Goal: Task Accomplishment & Management: Manage account settings

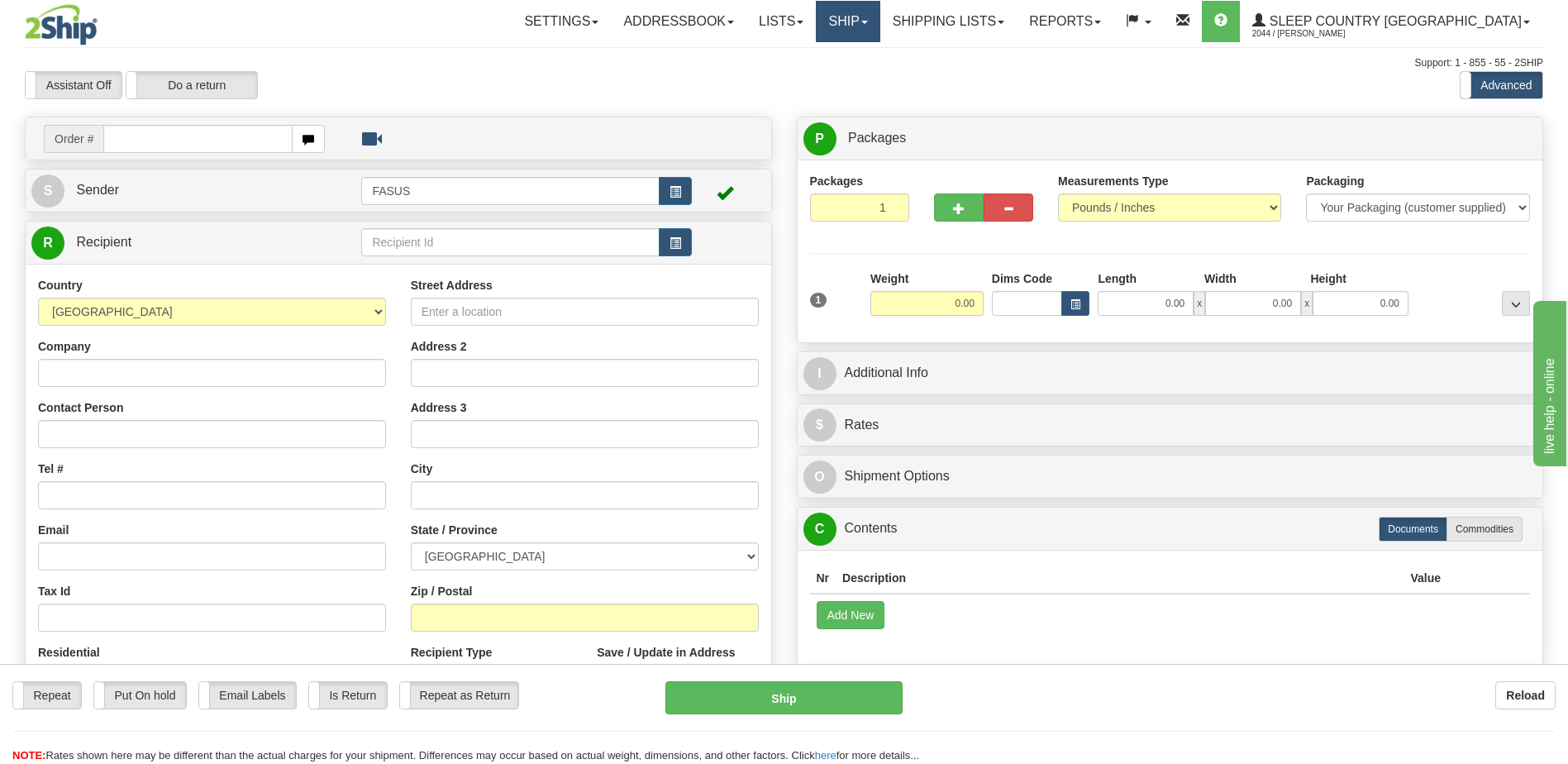
click at [868, 21] on span at bounding box center [864, 22] width 6 height 4
click at [863, 78] on span "OnHold / Order Queue" at bounding box center [804, 79] width 116 height 13
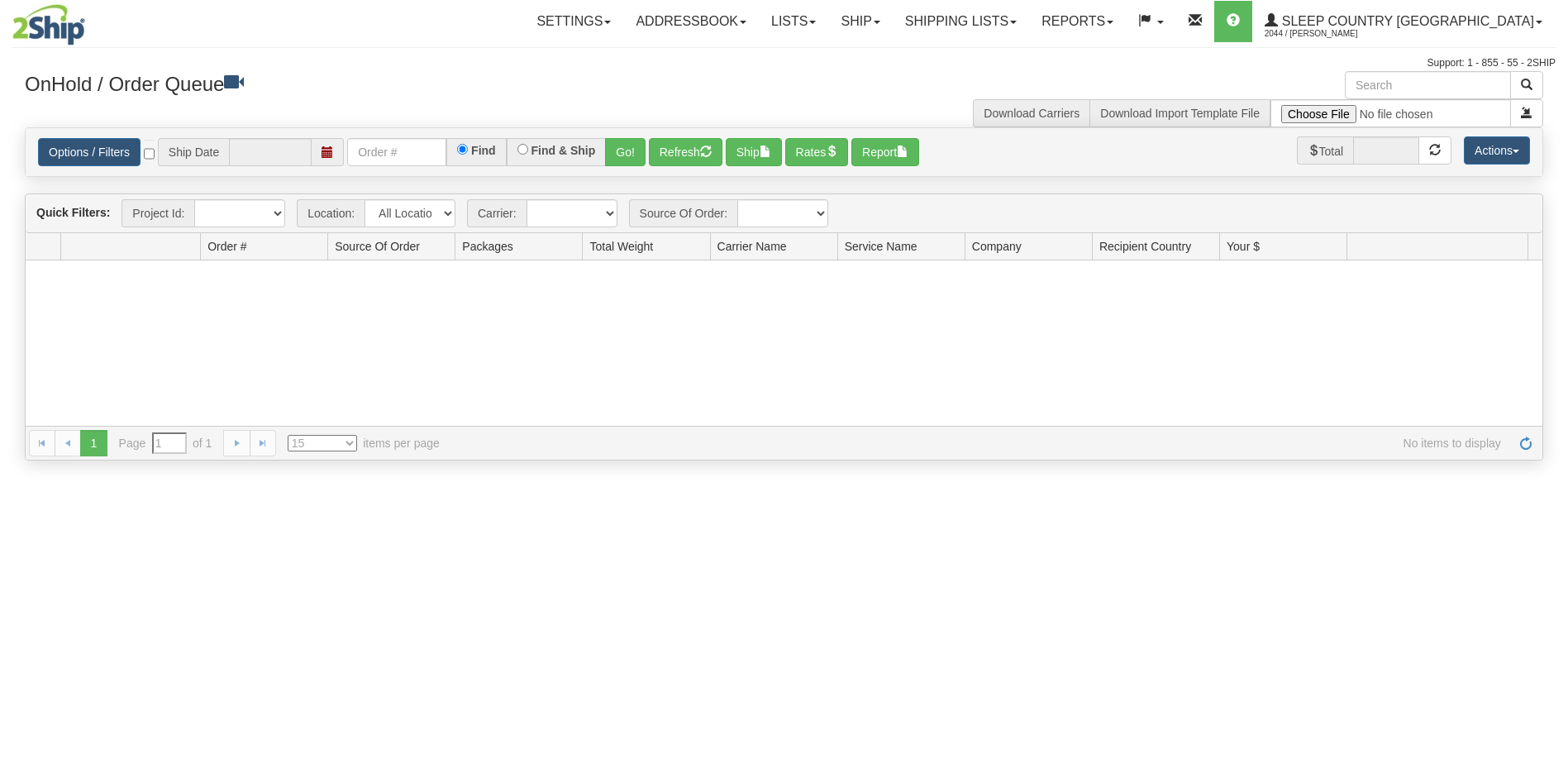
type input "[DATE]"
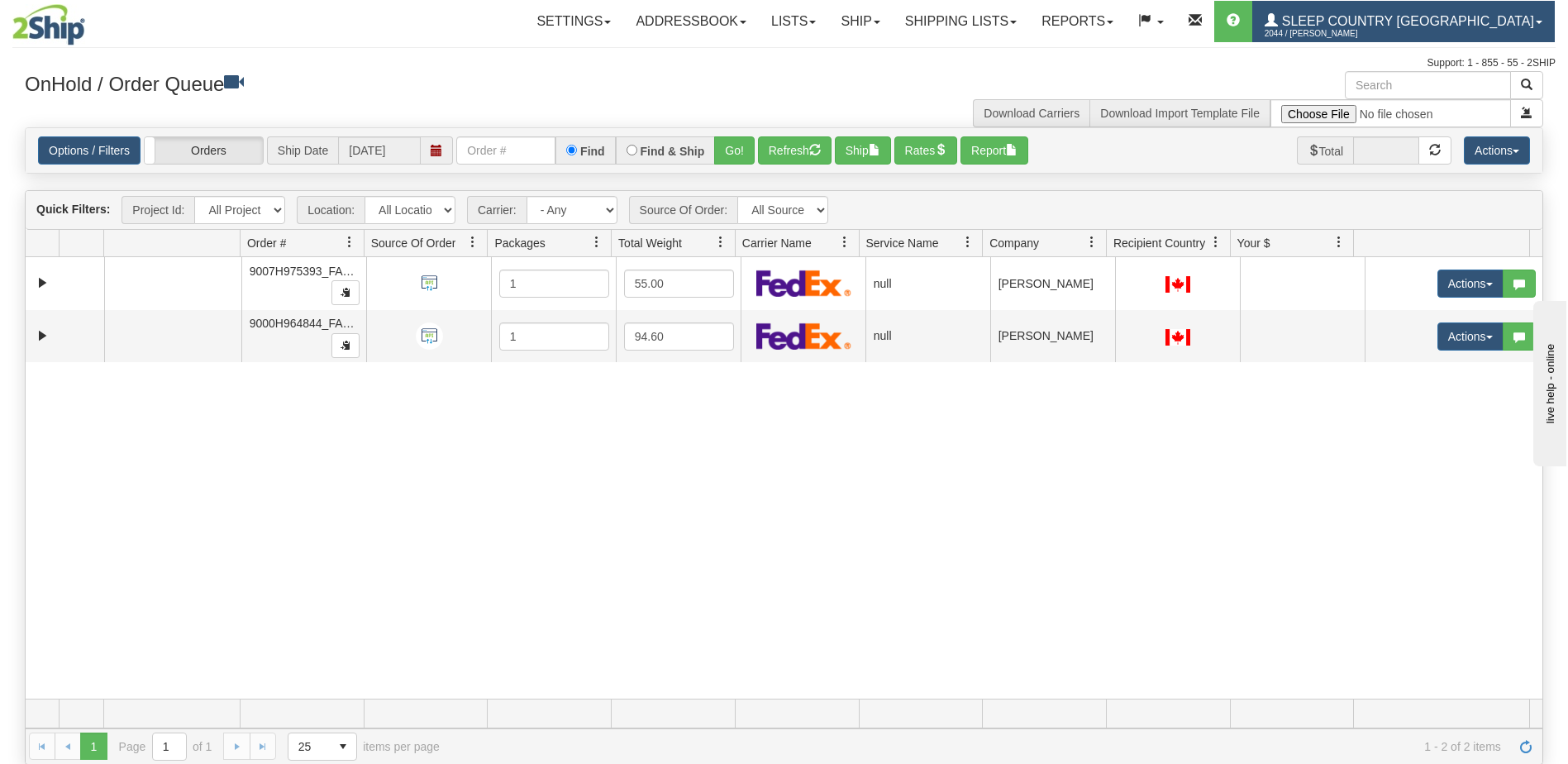
click at [1493, 25] on span "Sleep Country [GEOGRAPHIC_DATA]" at bounding box center [1406, 21] width 256 height 14
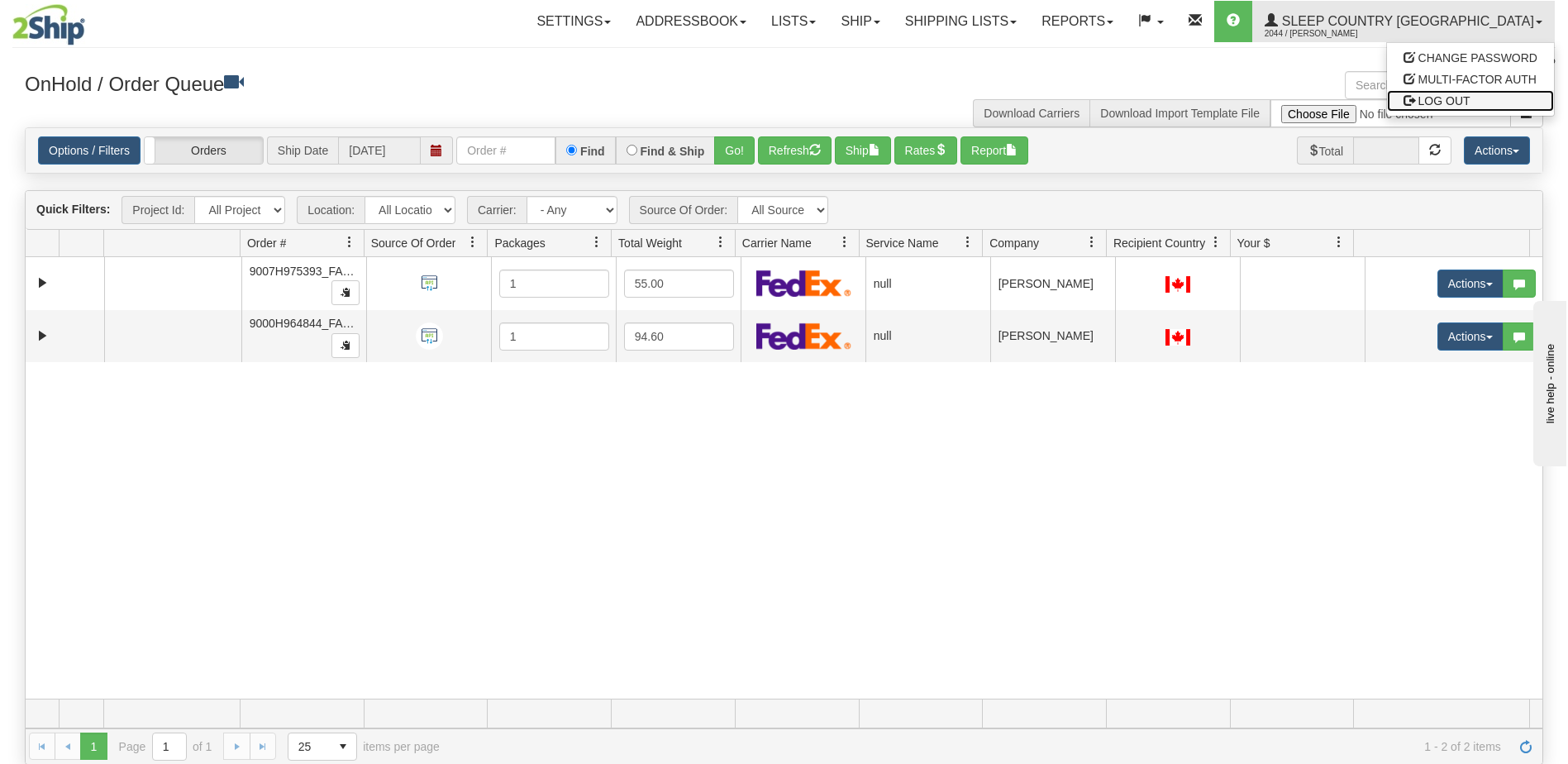
click at [1473, 99] on link "LOG OUT" at bounding box center [1471, 101] width 167 height 21
